Goal: Use online tool/utility: Utilize a website feature to perform a specific function

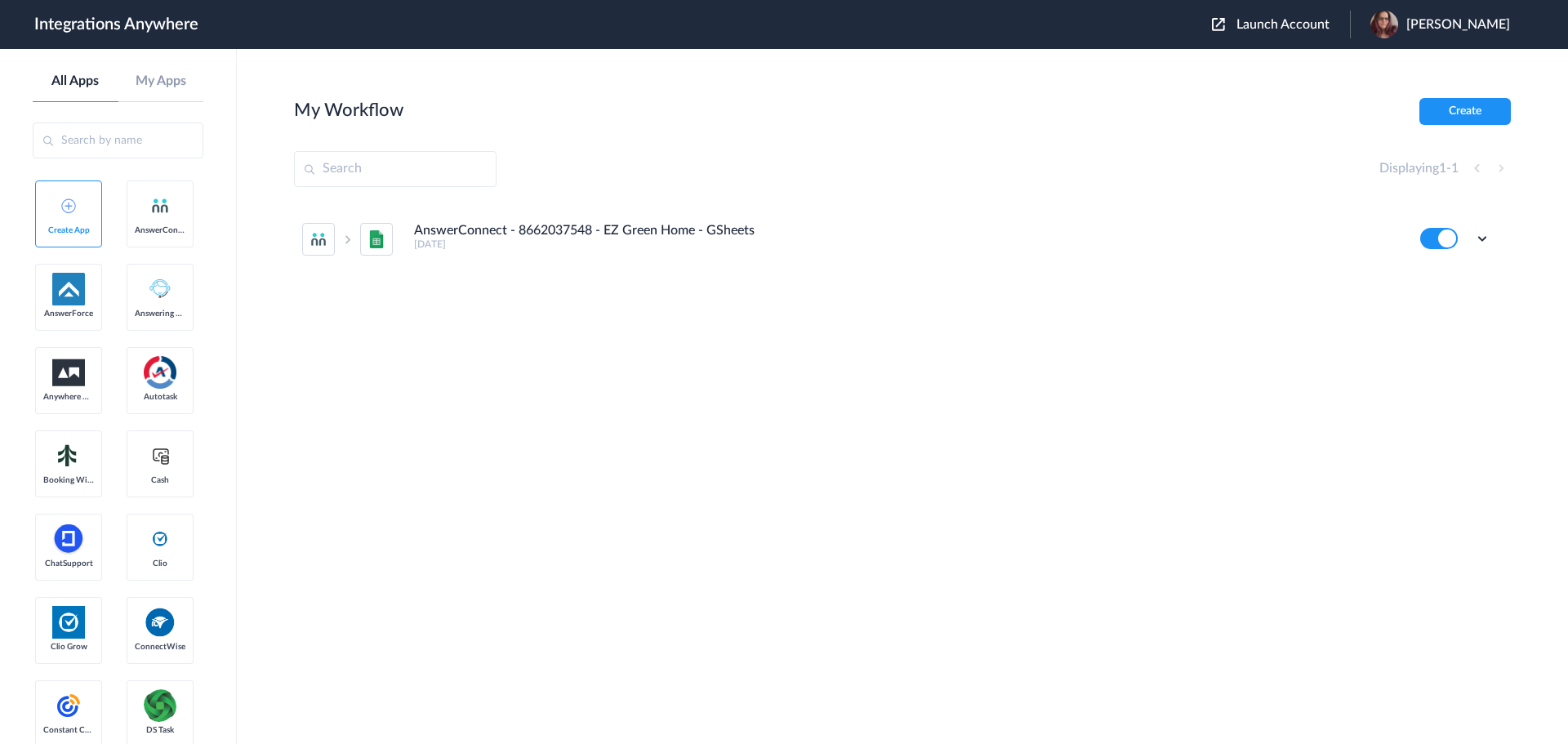
click at [1278, 23] on span "Launch Account" at bounding box center [1283, 24] width 93 height 13
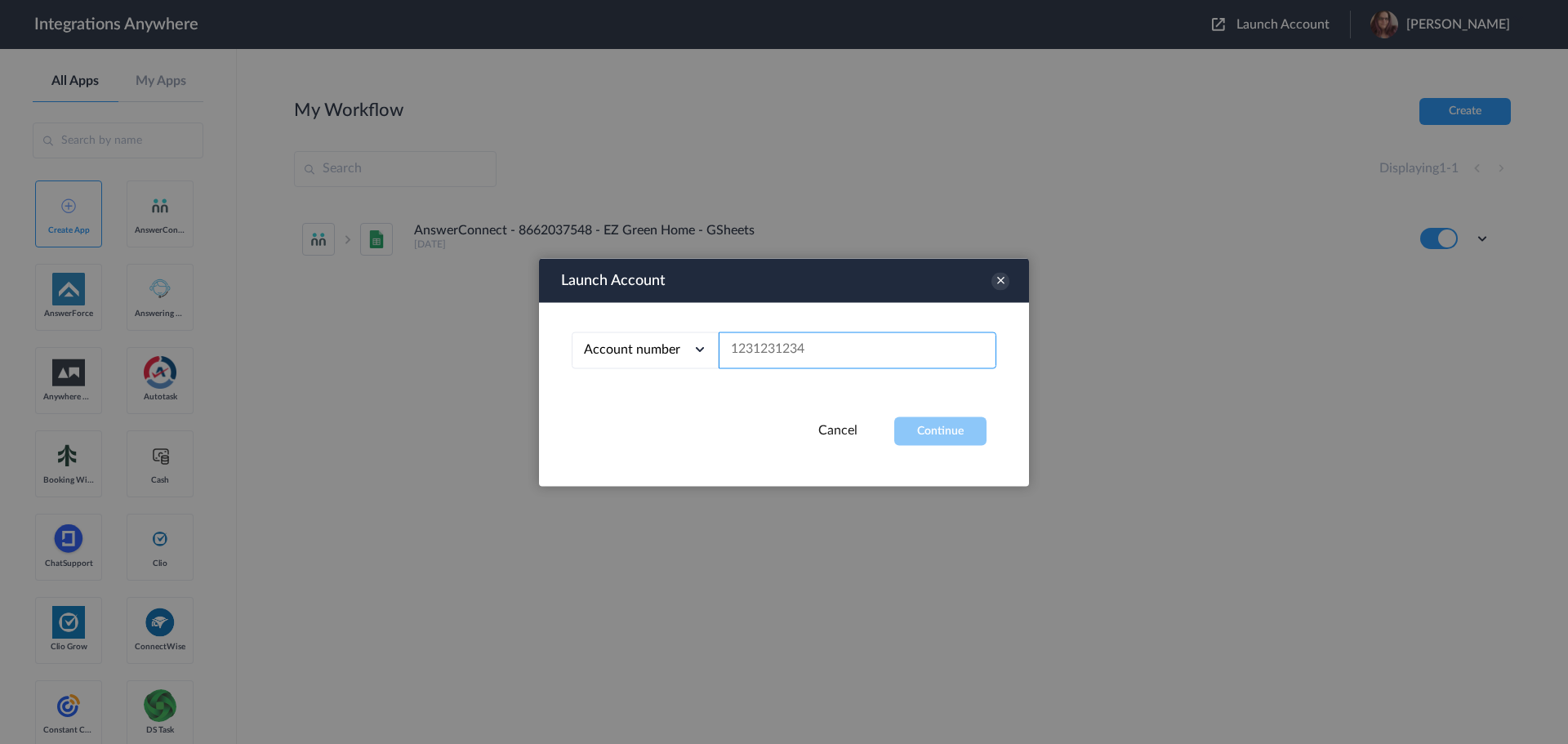
click at [858, 343] on input "text" at bounding box center [857, 350] width 277 height 37
paste input "8775336799"
type input "8775336799"
click at [912, 420] on button "Continue" at bounding box center [940, 431] width 92 height 29
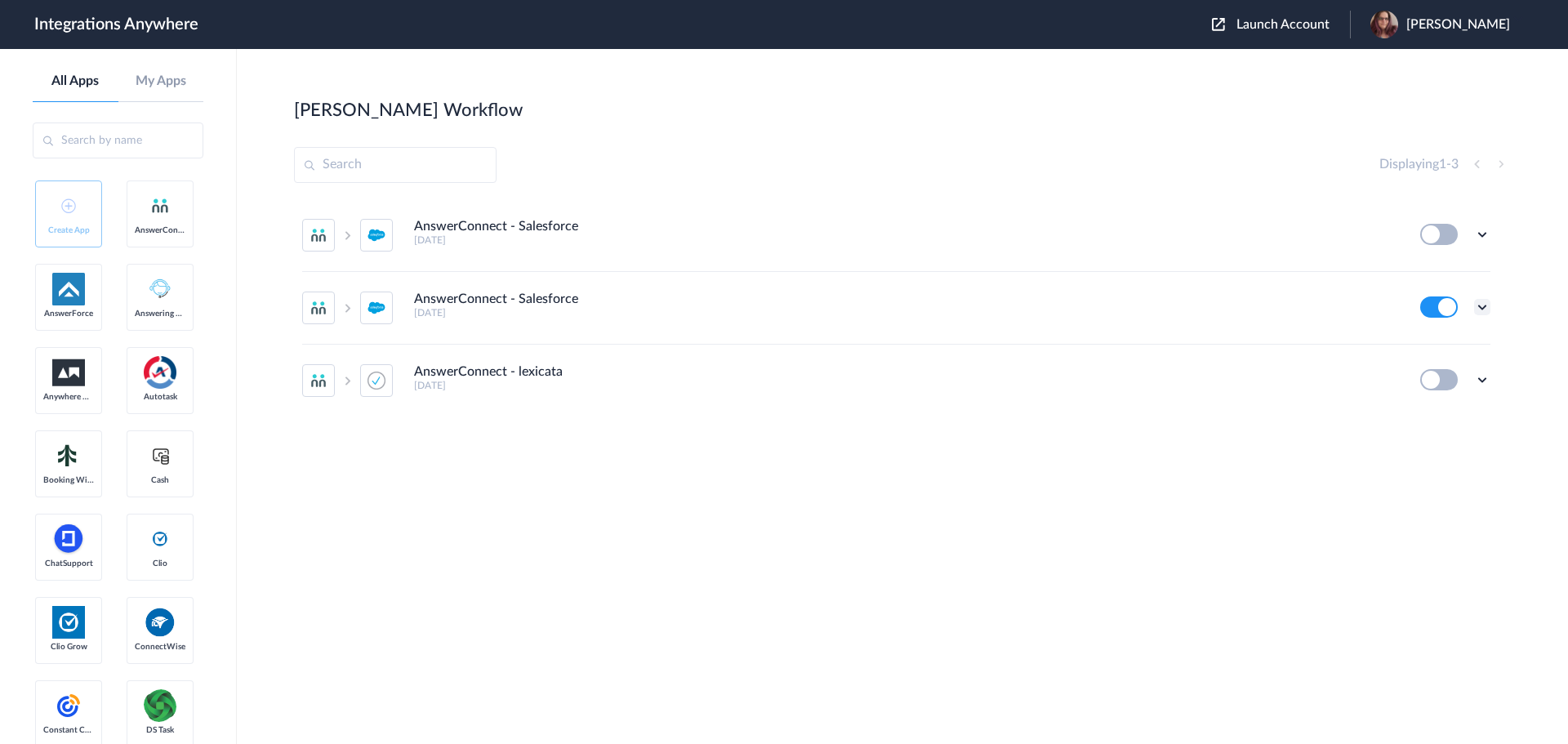
click at [1485, 304] on icon at bounding box center [1482, 307] width 17 height 17
click at [1448, 338] on li "Edit" at bounding box center [1437, 345] width 106 height 30
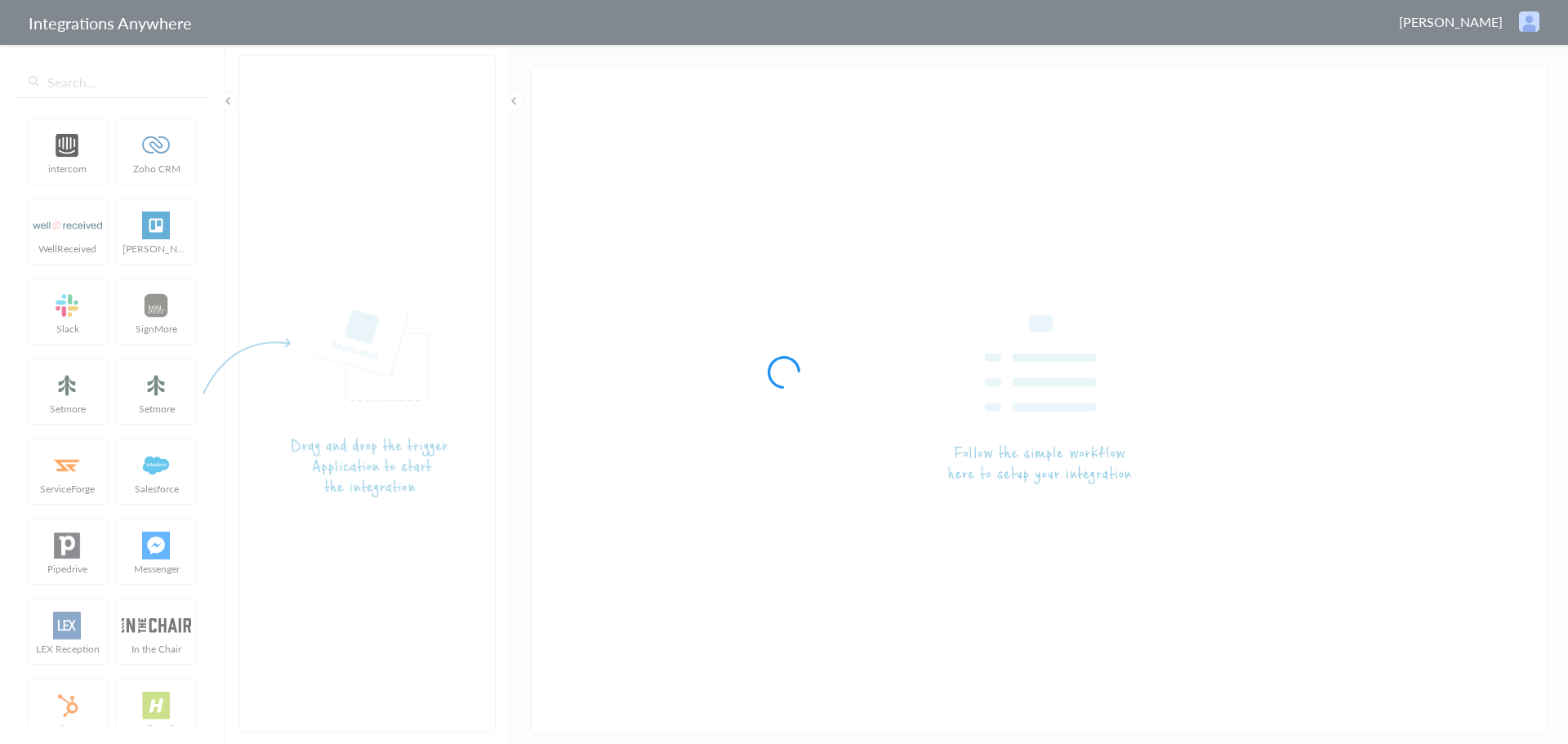
type input "AnswerConnect - Salesforce"
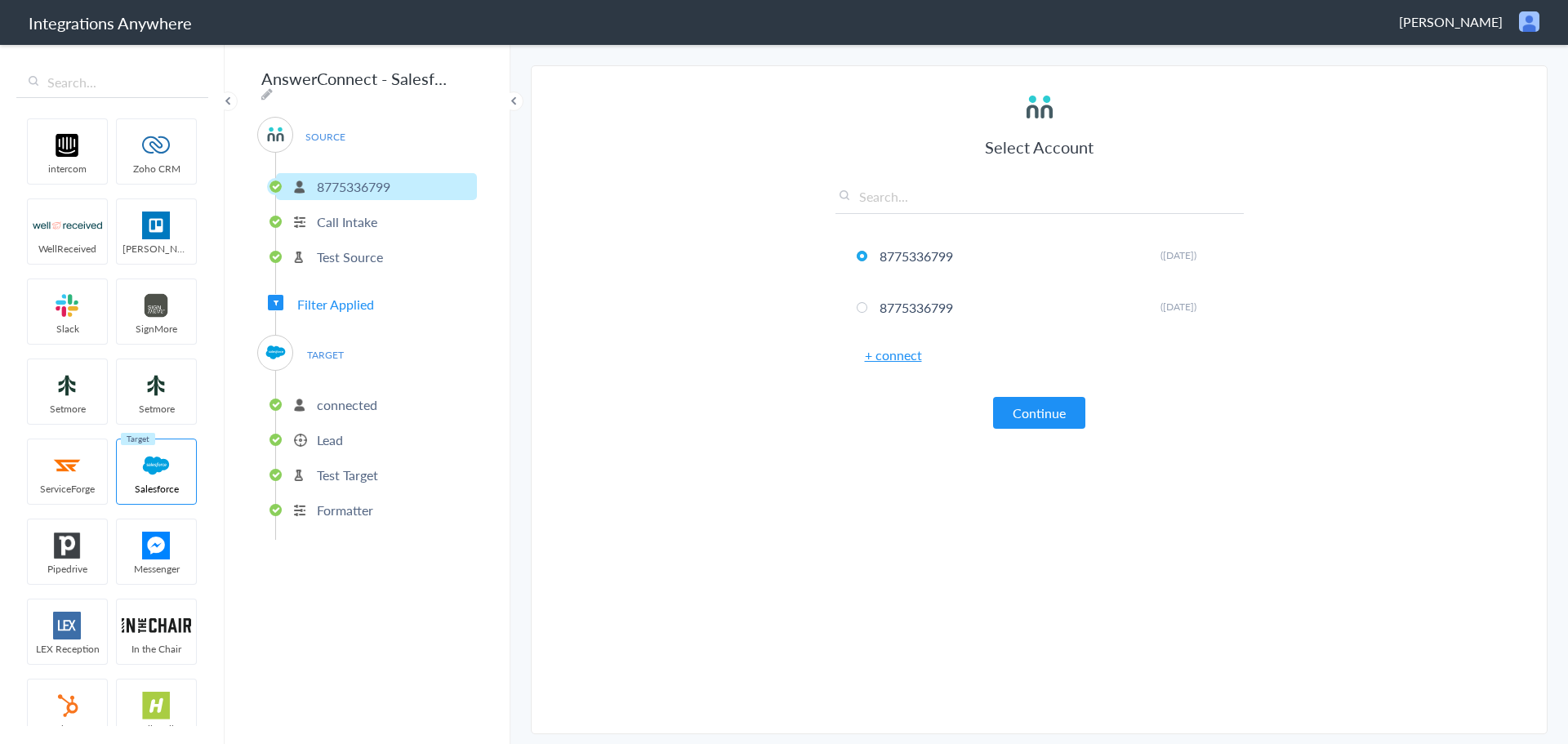
click at [314, 305] on span "Filter Applied" at bounding box center [336, 305] width 77 height 19
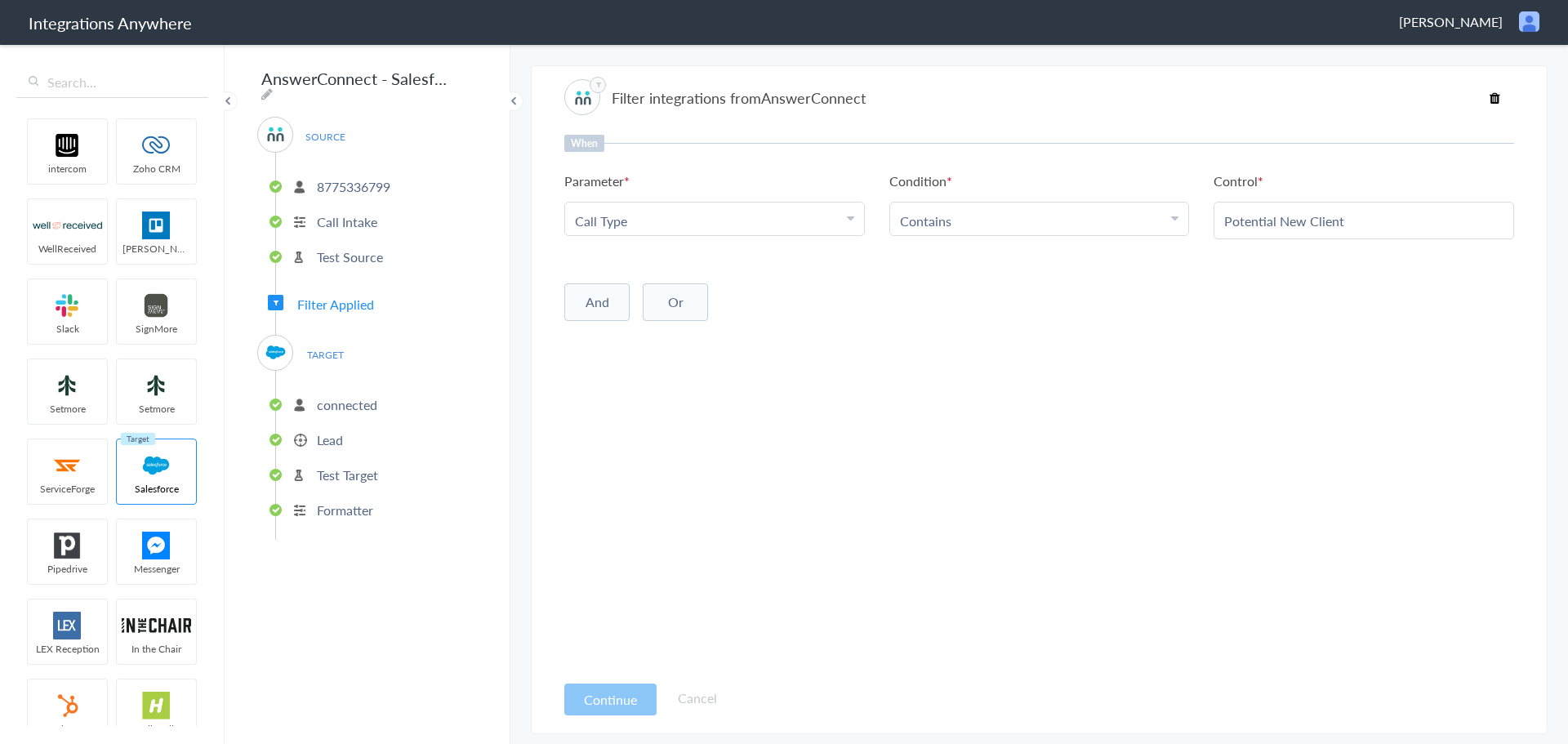
click at [366, 507] on p "Formatter" at bounding box center [344, 511] width 57 height 19
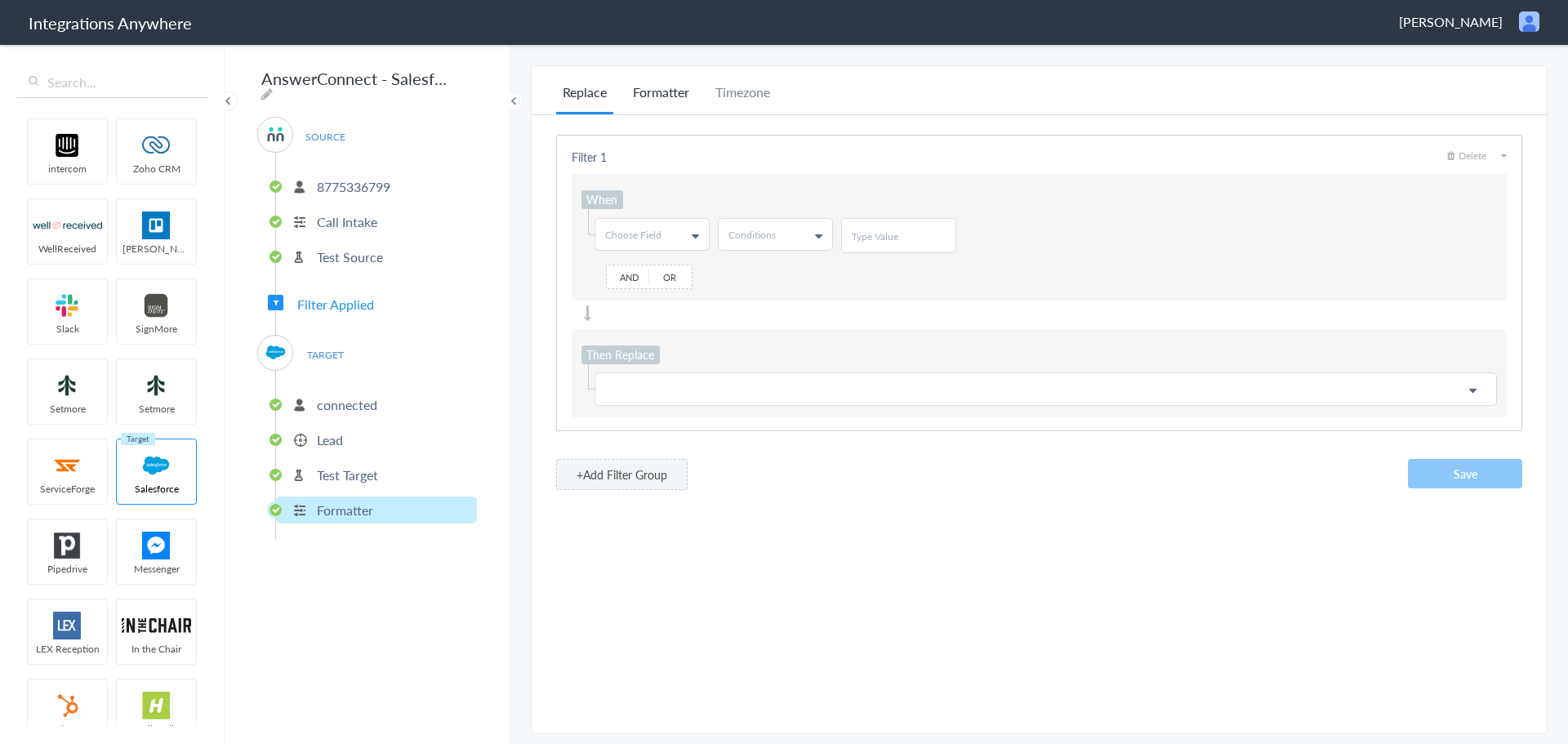
click at [655, 96] on li "Formatter" at bounding box center [661, 98] width 70 height 32
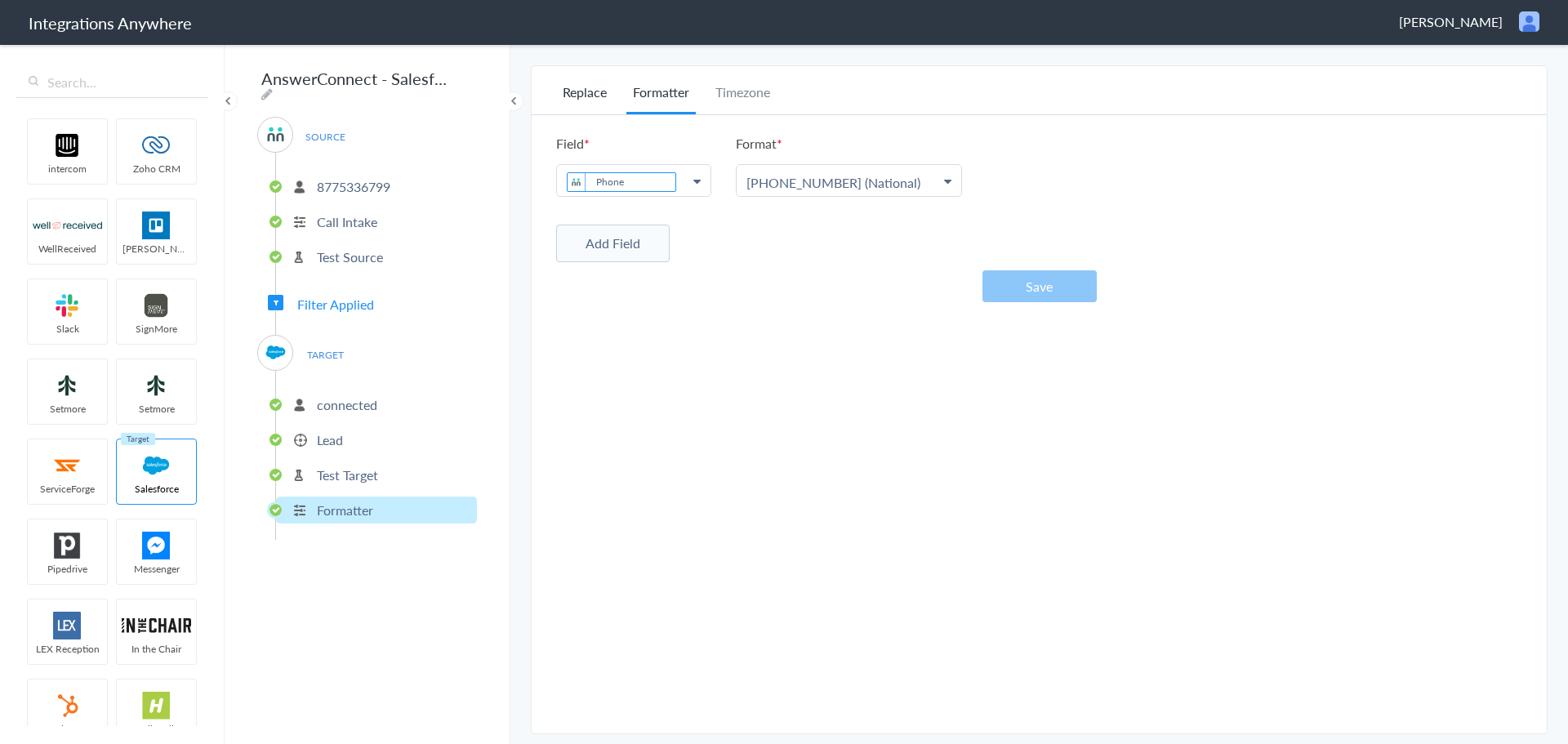
click at [592, 95] on li "Replace" at bounding box center [584, 98] width 57 height 32
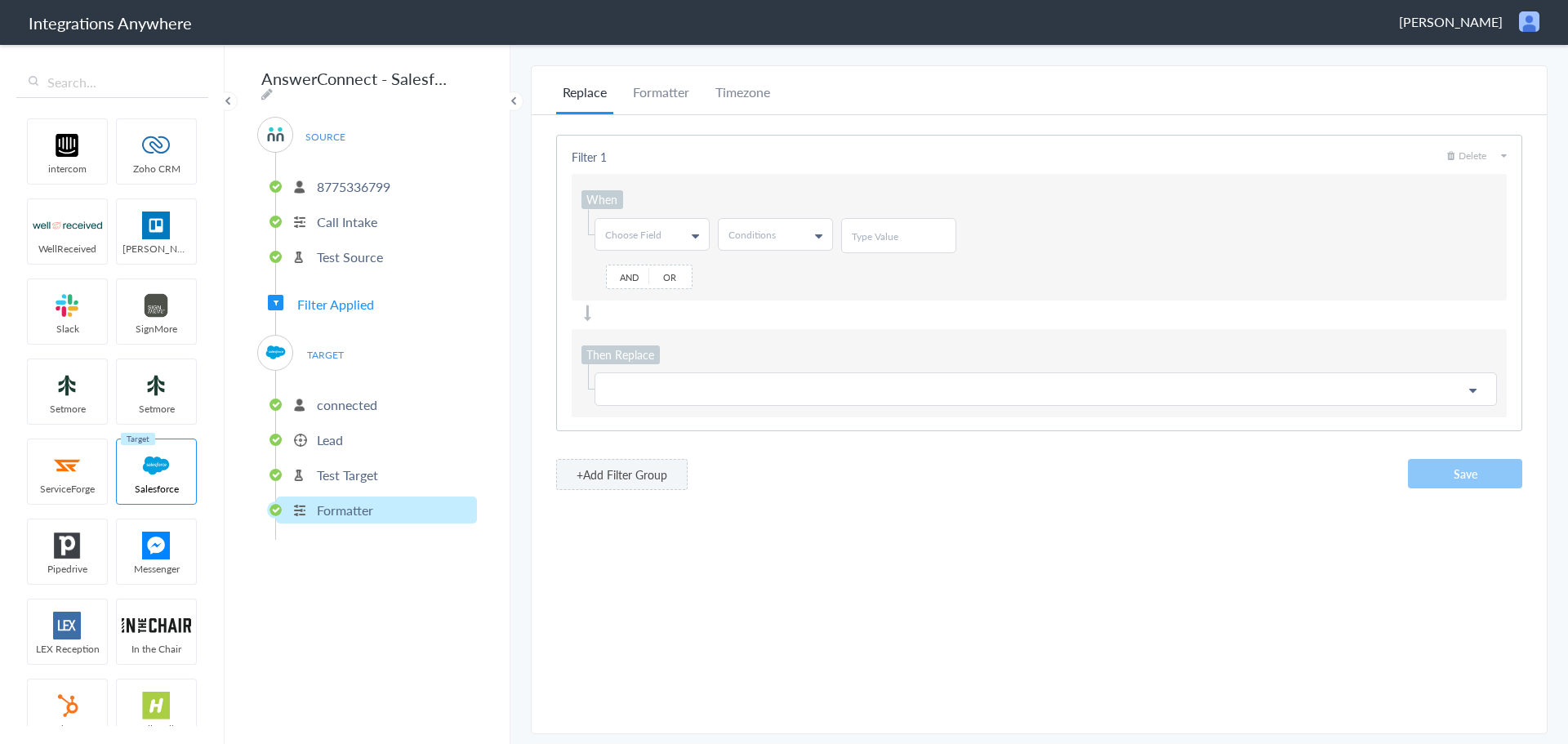
click at [675, 234] on link "Choose Field" at bounding box center [651, 235] width 114 height 31
click at [675, 268] on input "text" at bounding box center [651, 270] width 112 height 33
type input "em"
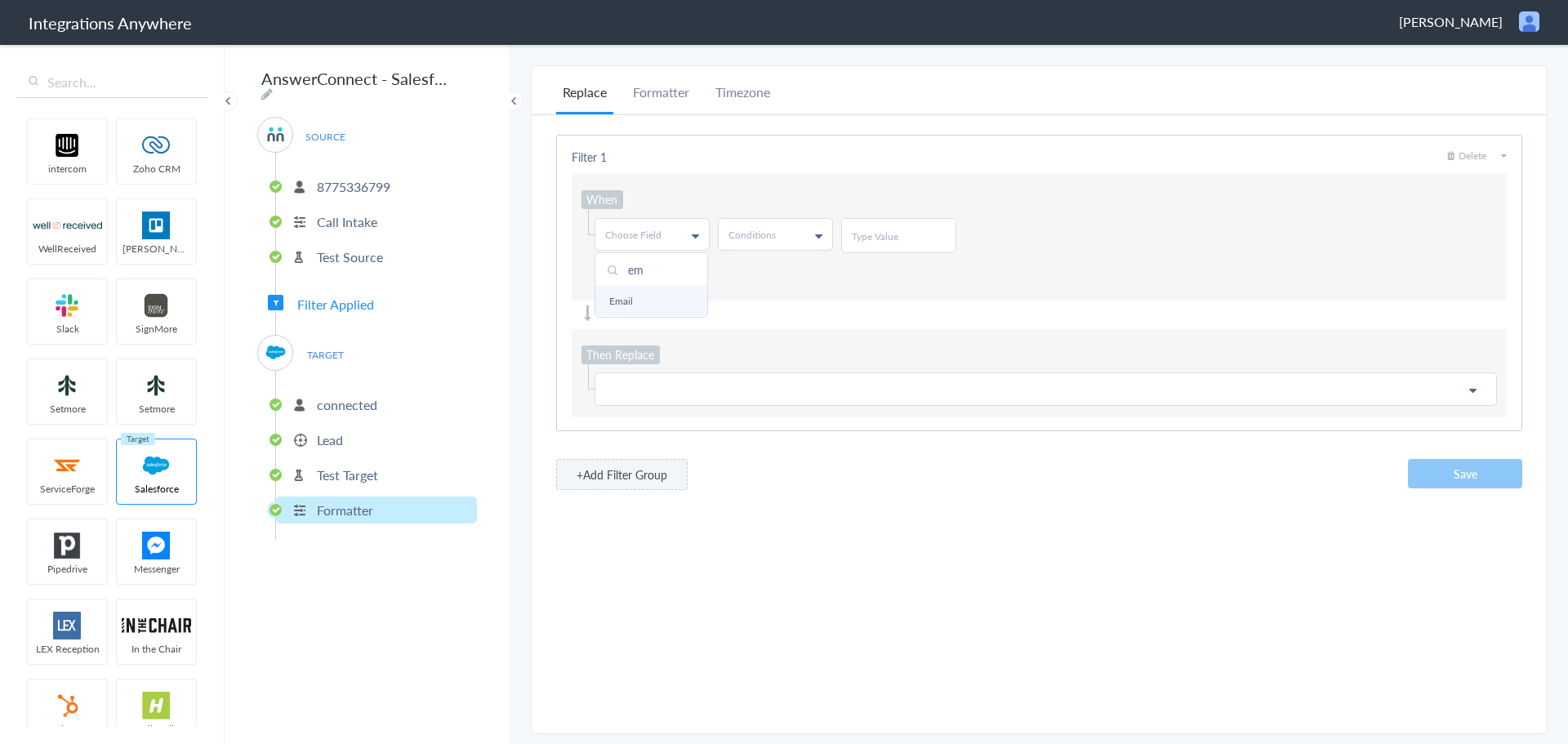
click at [663, 296] on link "Email" at bounding box center [651, 301] width 112 height 30
click at [765, 245] on link "Conditions" at bounding box center [775, 235] width 114 height 31
click at [797, 320] on link "Does Not Contains" at bounding box center [774, 331] width 112 height 30
click at [865, 231] on input "text" at bounding box center [898, 237] width 94 height 14
type input "@"
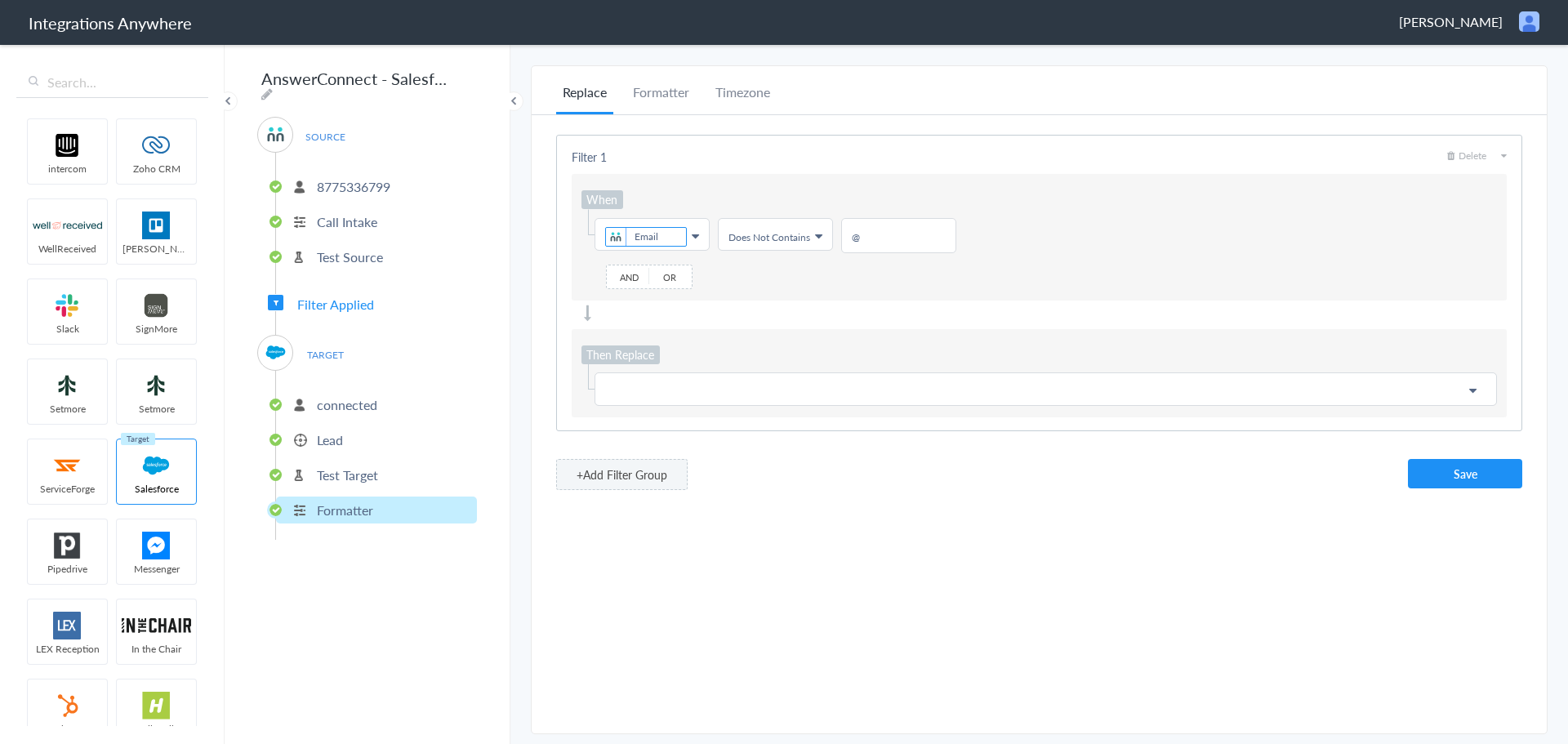
click at [767, 381] on p at bounding box center [1045, 389] width 881 height 20
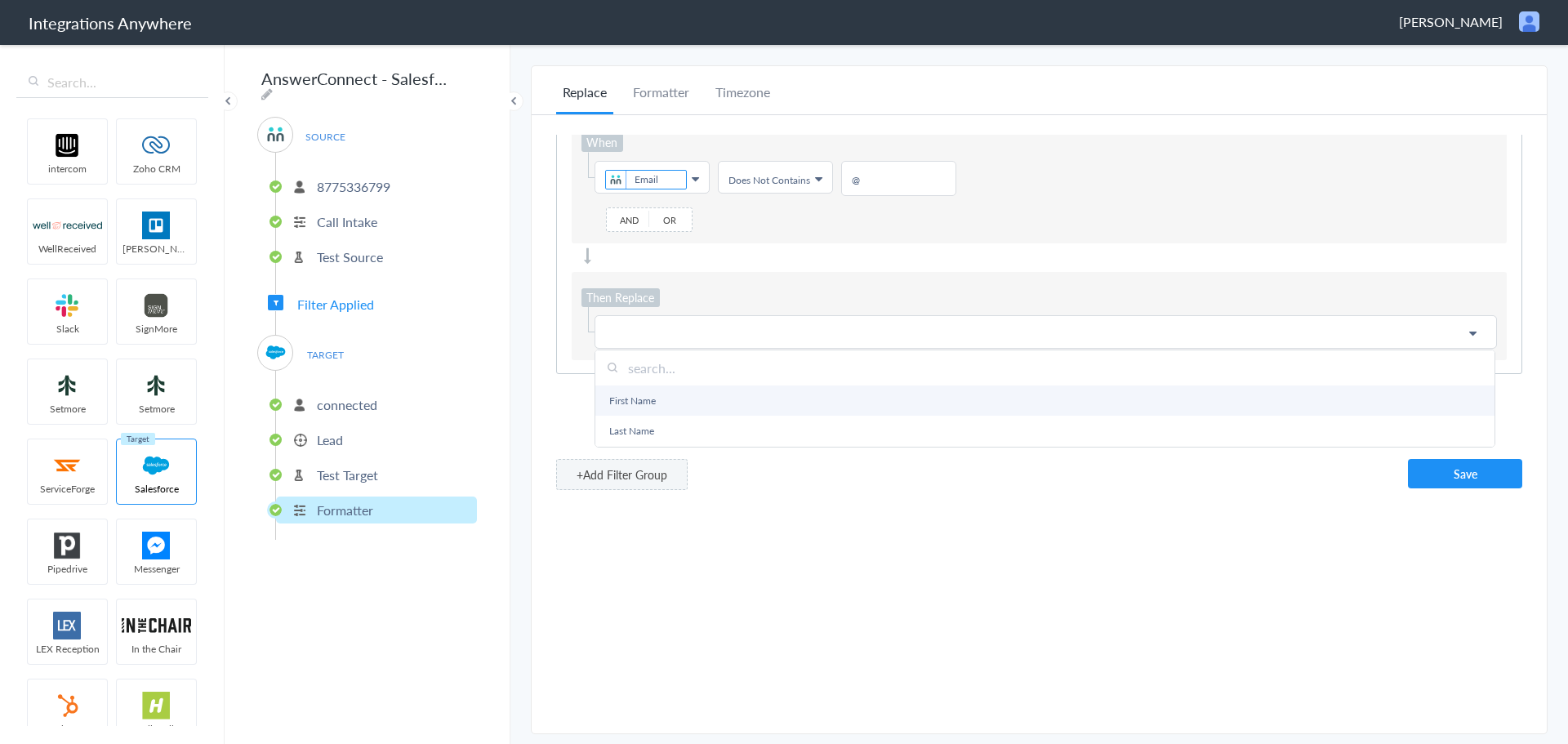
click at [712, 405] on link "First Name" at bounding box center [1044, 400] width 899 height 30
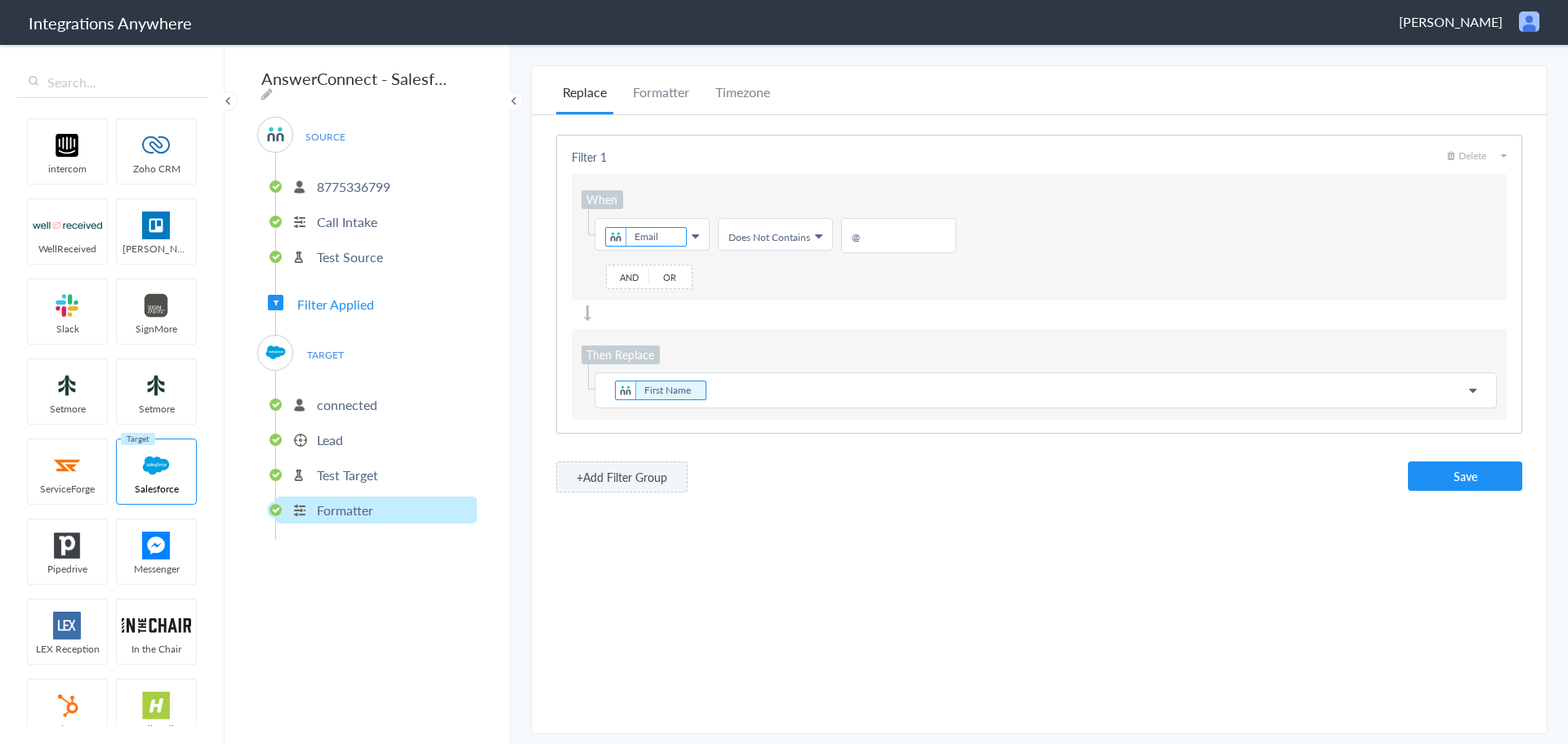
click at [734, 382] on p "First Name" at bounding box center [1045, 391] width 881 height 23
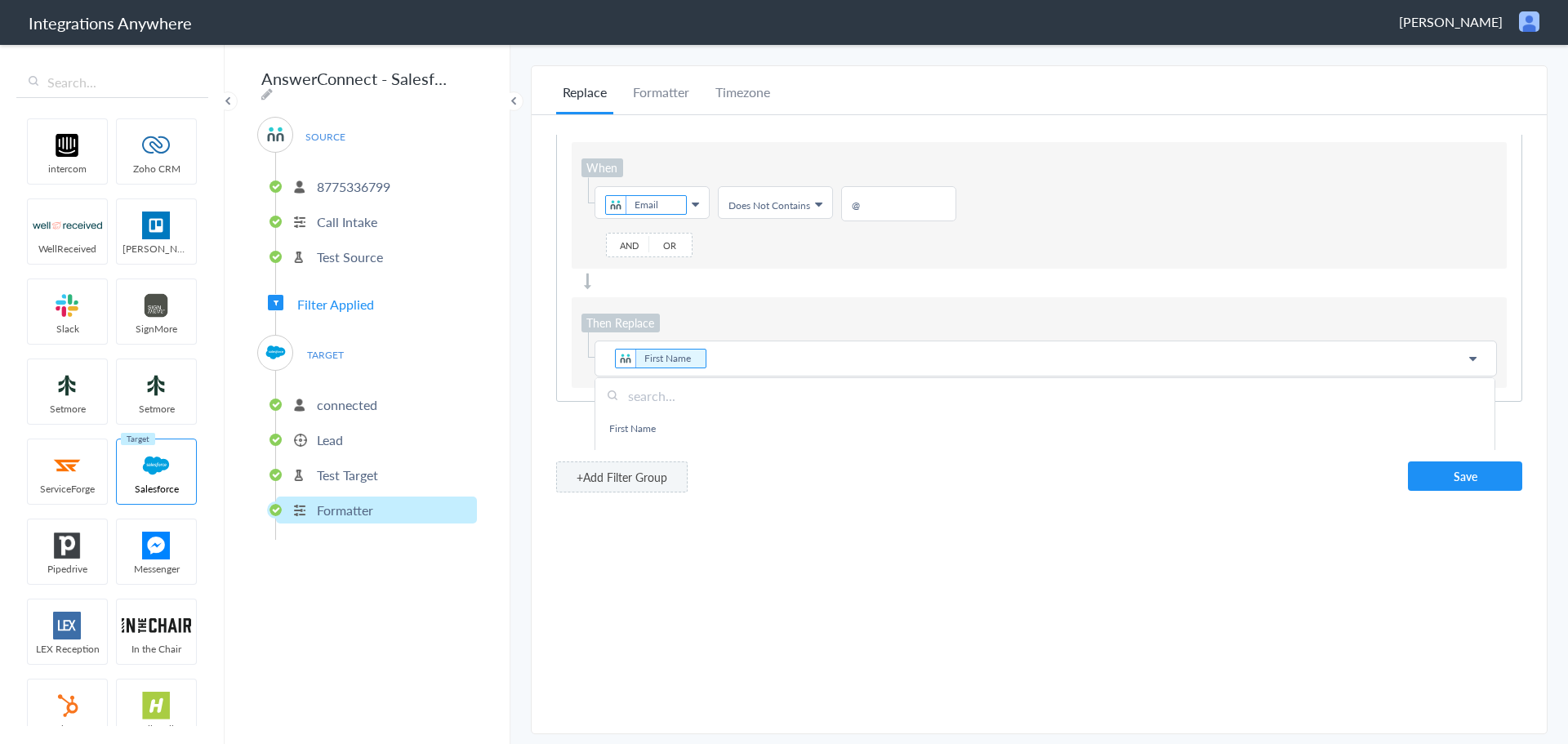
scroll to position [57, 0]
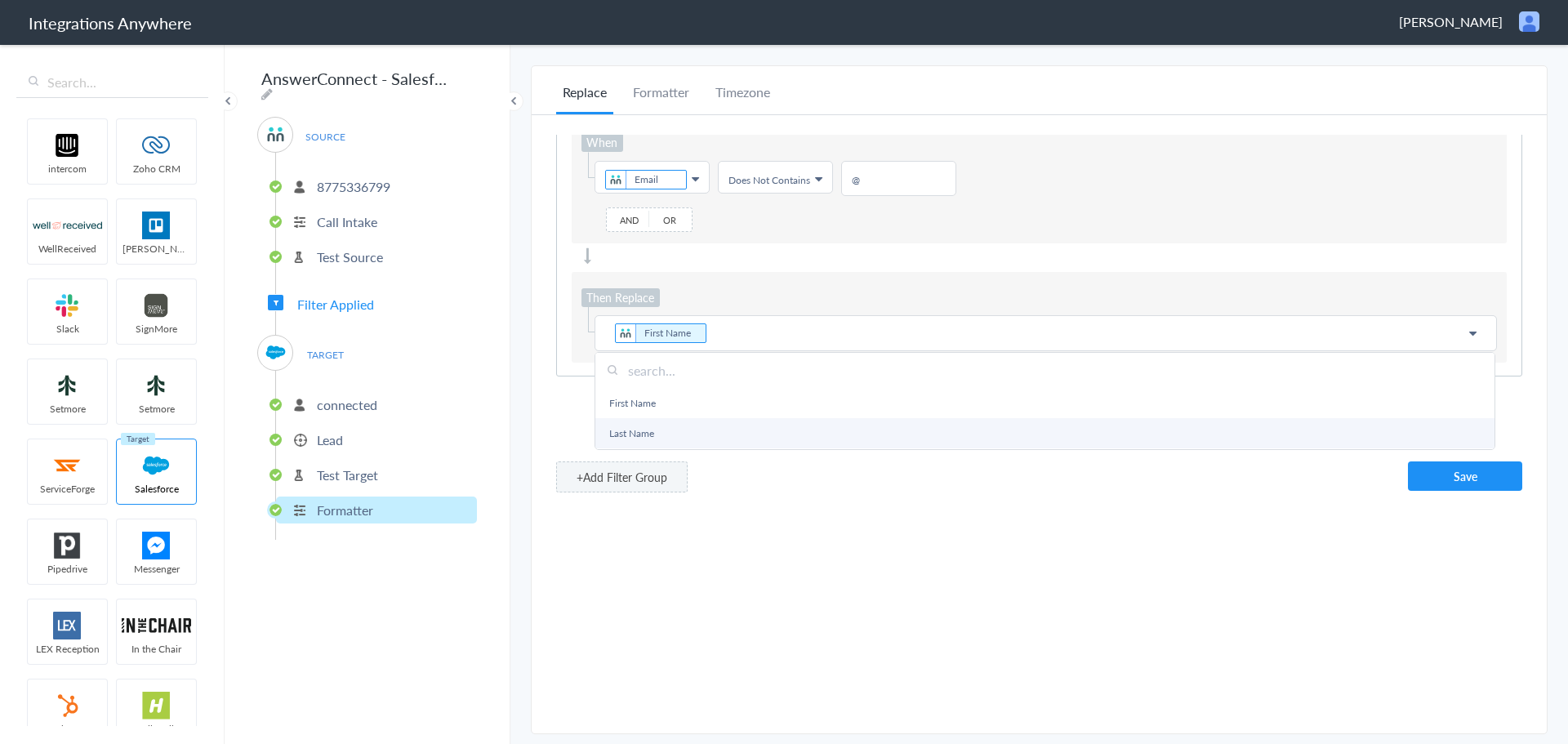
click at [702, 421] on link "Last Name" at bounding box center [1044, 433] width 899 height 30
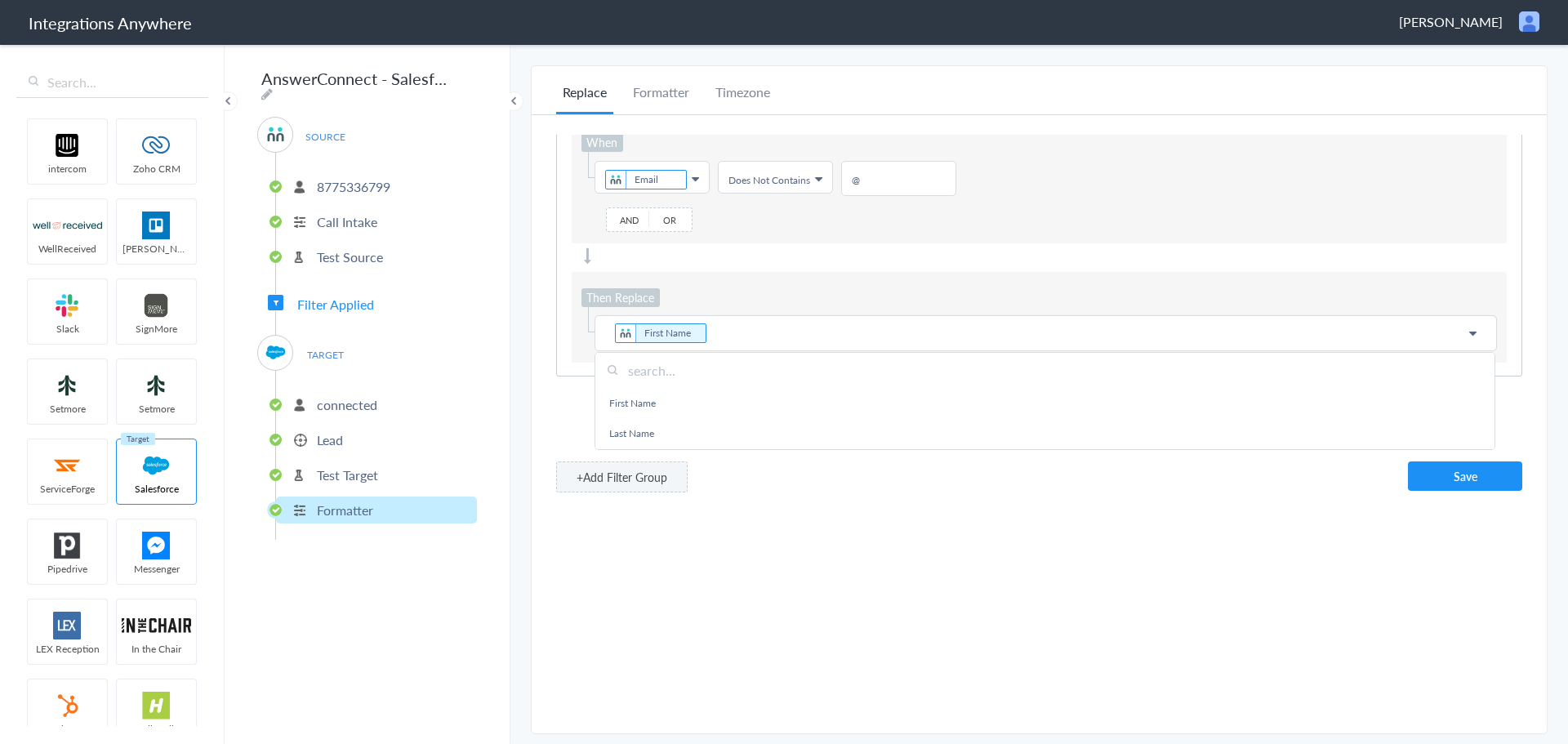
scroll to position [0, 0]
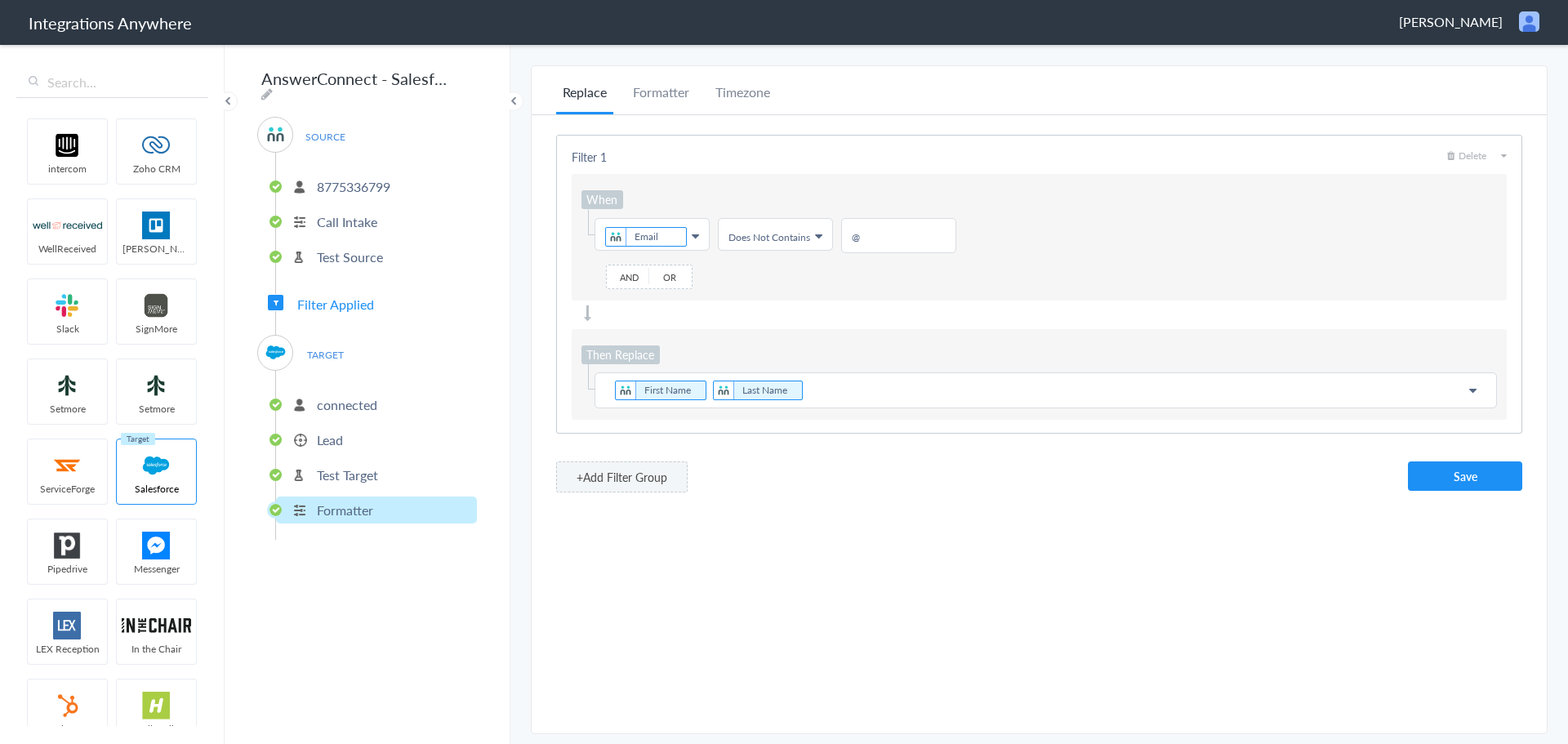
click at [844, 380] on p "First Name Last Name" at bounding box center [1045, 391] width 881 height 23
click at [1450, 471] on button "Save" at bounding box center [1465, 476] width 114 height 30
click at [324, 397] on p "connected" at bounding box center [346, 405] width 60 height 19
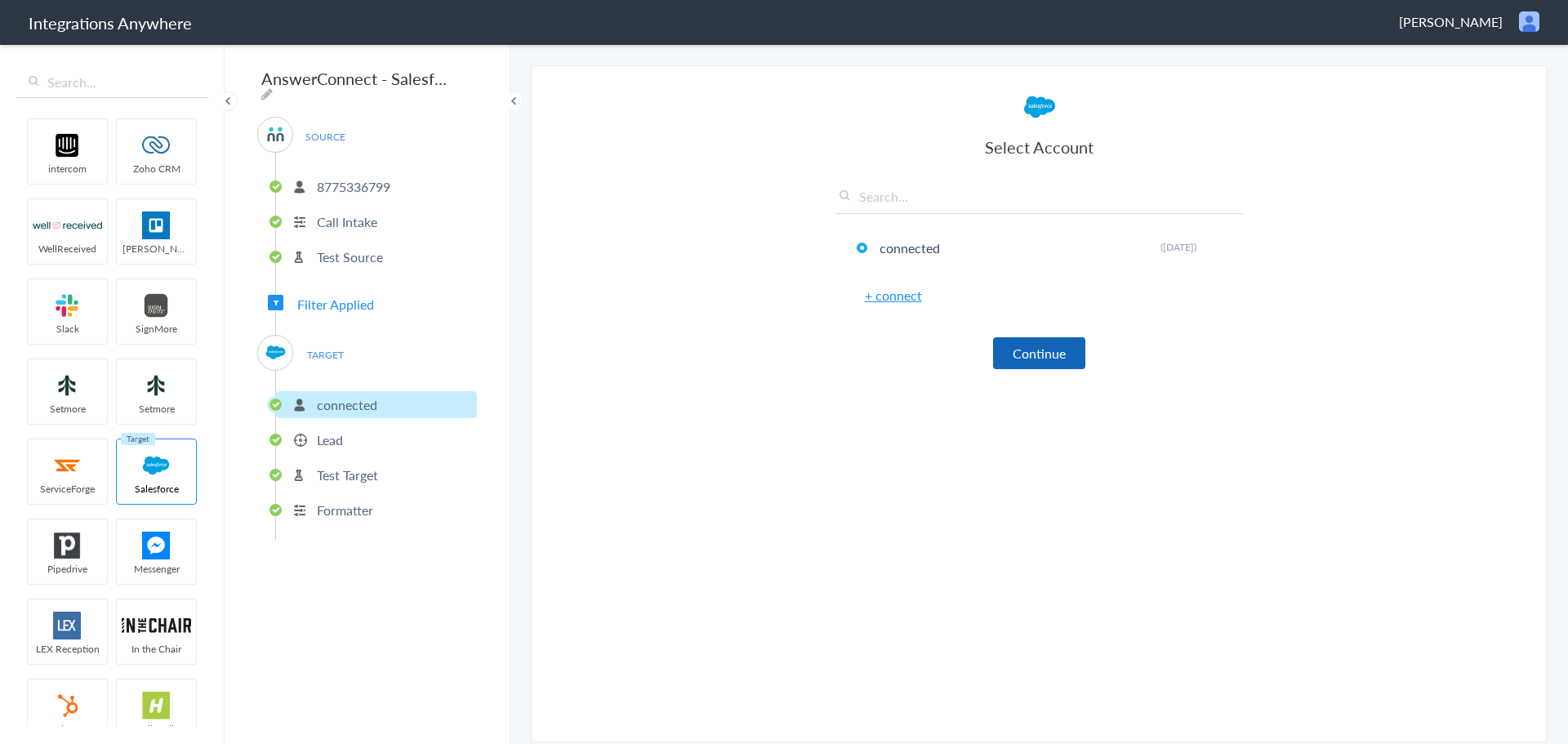
click at [1075, 345] on button "Continue" at bounding box center [1039, 353] width 92 height 32
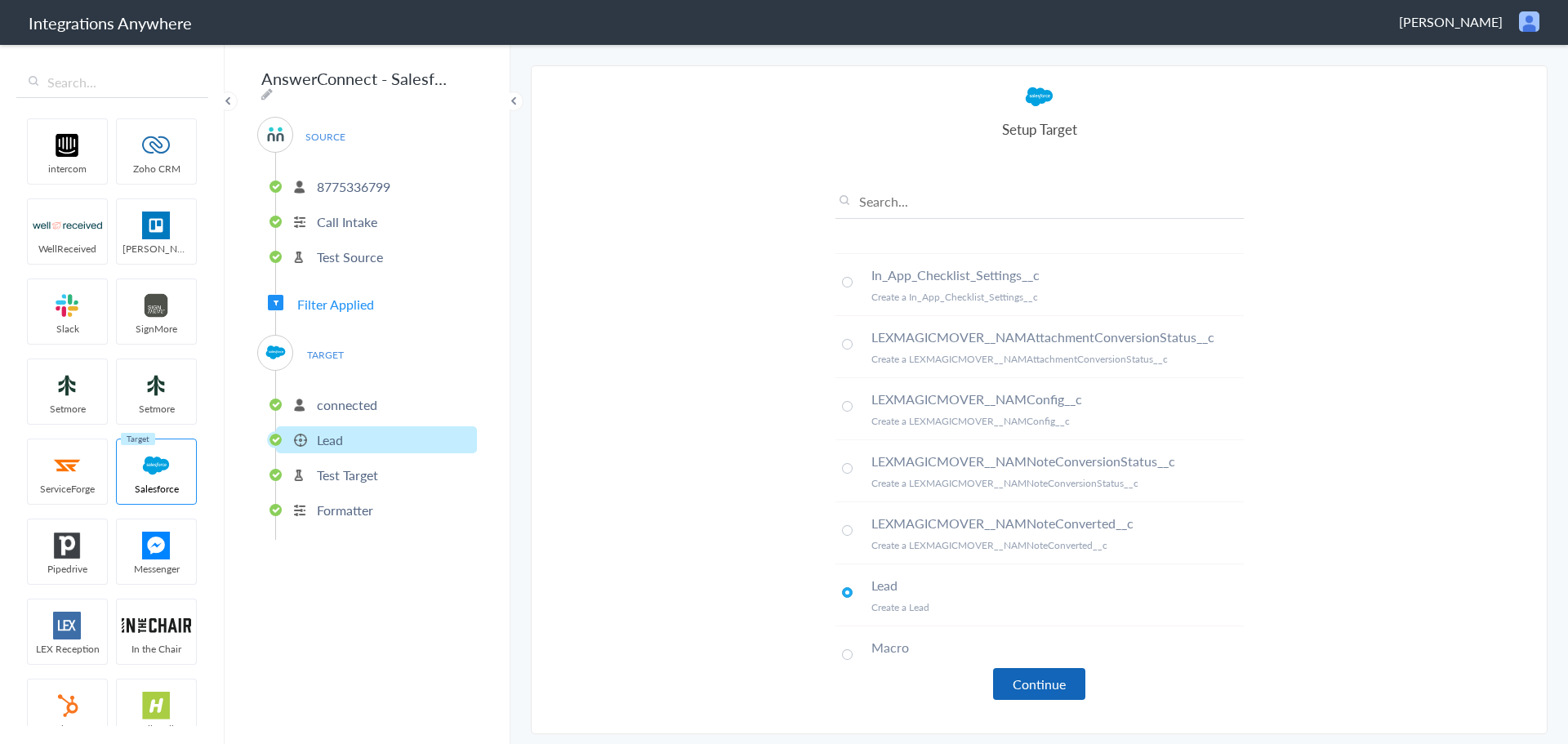
scroll to position [654, 0]
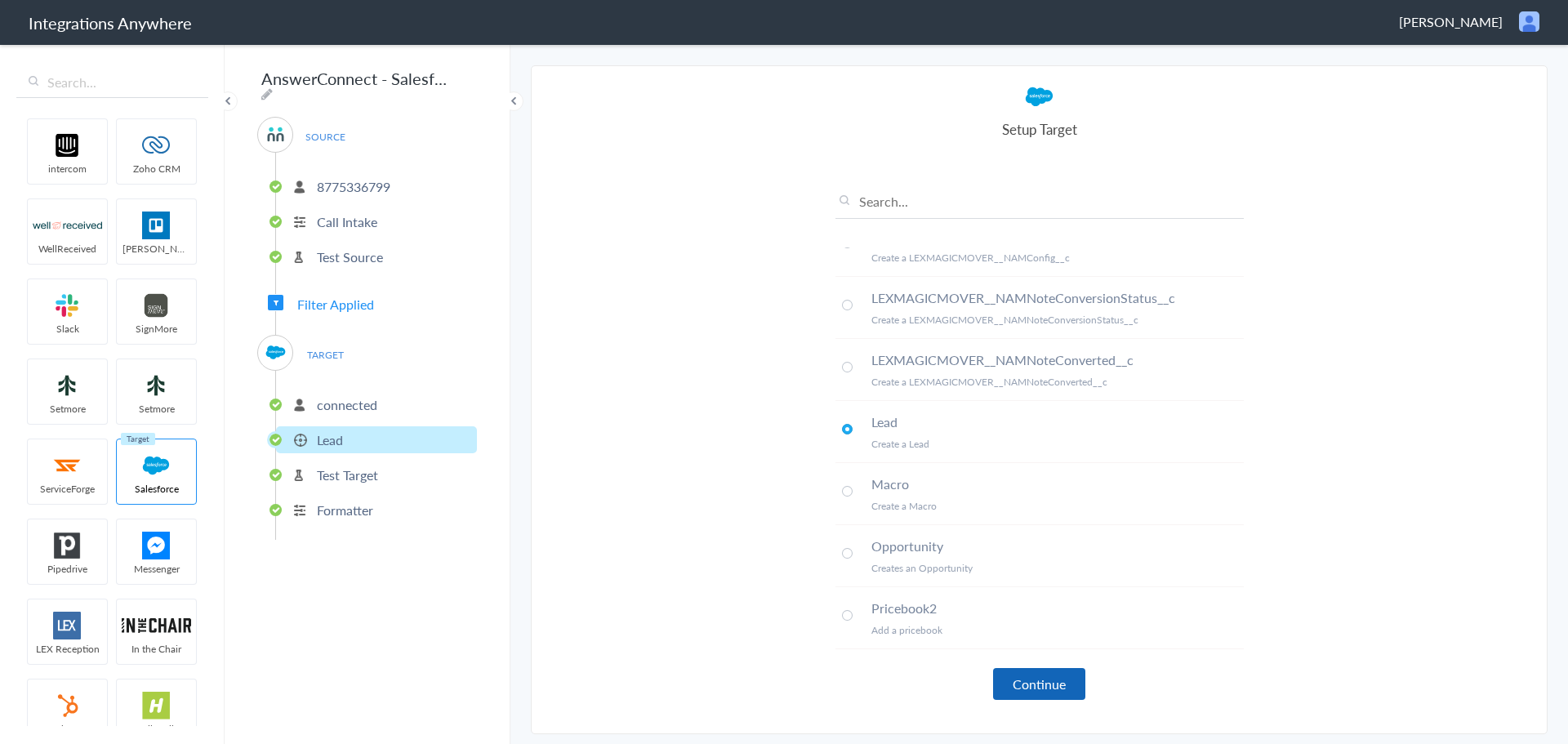
click at [1025, 674] on button "Continue" at bounding box center [1039, 684] width 92 height 32
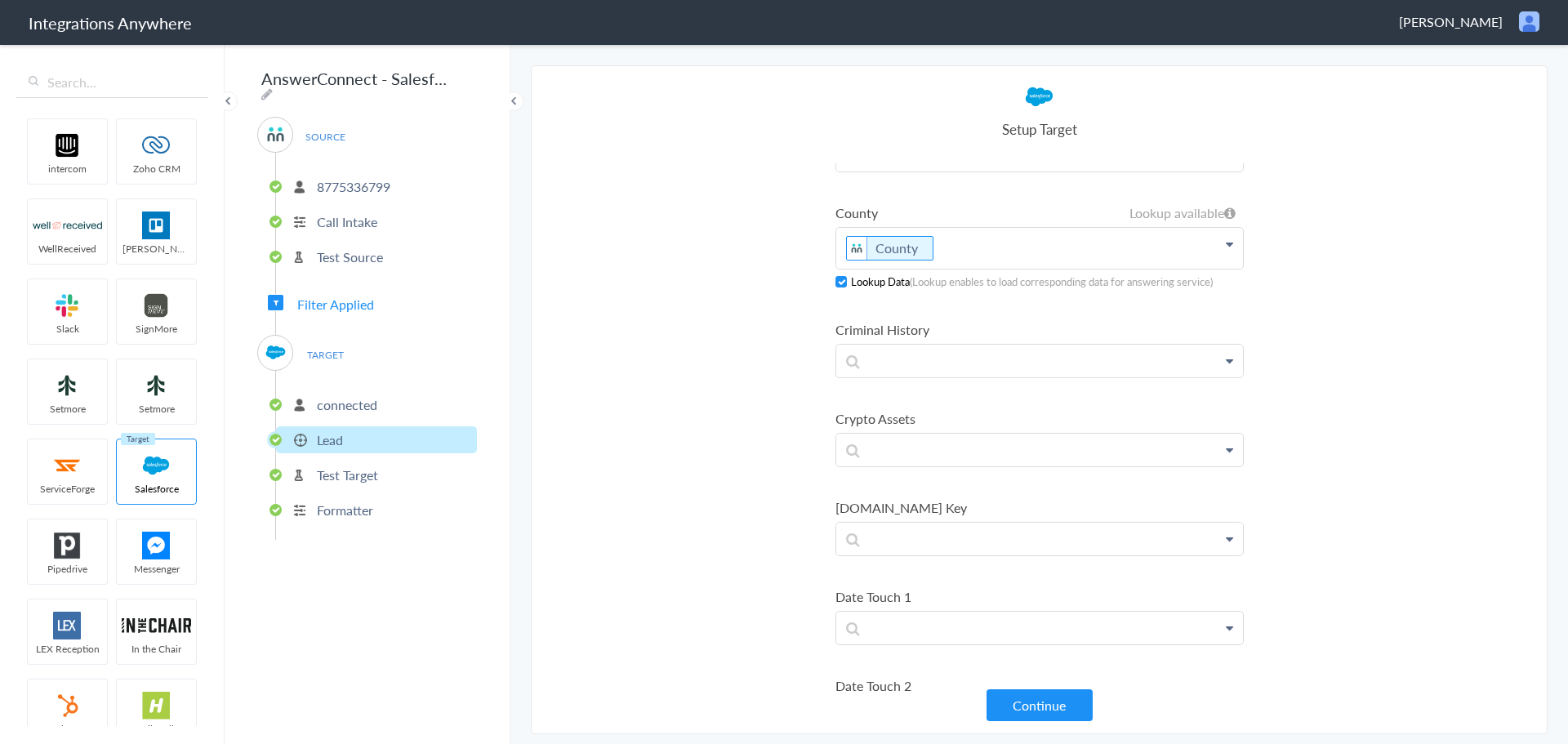
scroll to position [1961, 0]
click at [636, 248] on section "Select Account 8775336799 Rename Delete (8 days ago) 8775336799 Rename Delete (…" at bounding box center [1038, 399] width 1017 height 669
click at [382, 513] on li "Formatter" at bounding box center [376, 510] width 201 height 27
